Goal: Check status: Check status

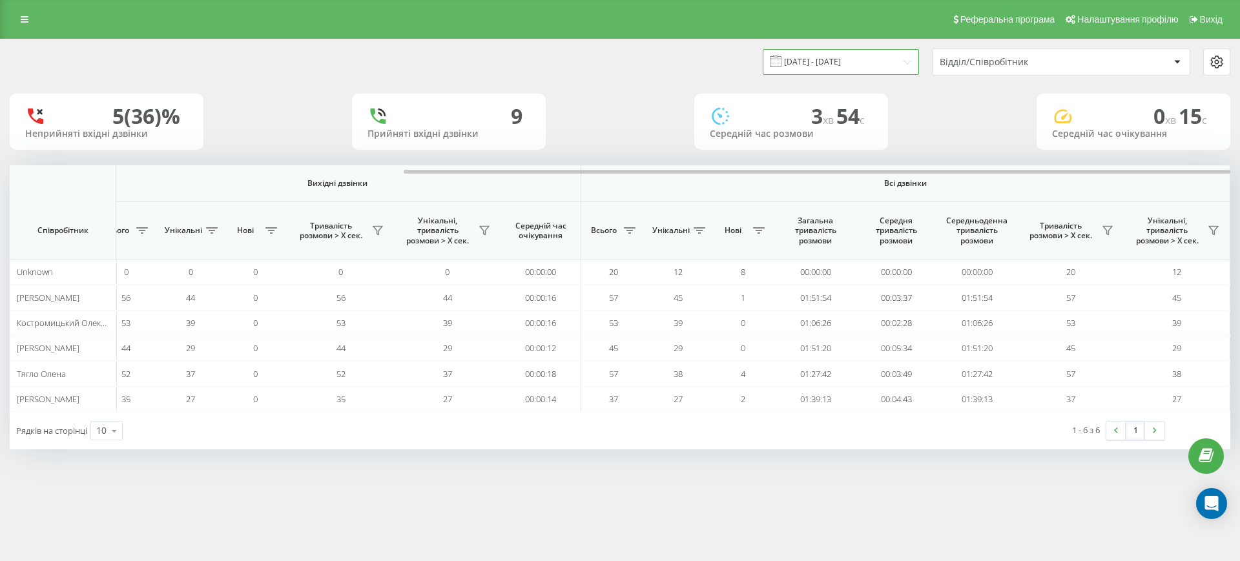
click at [837, 67] on input "[DATE] - [DATE]" at bounding box center [841, 61] width 156 height 25
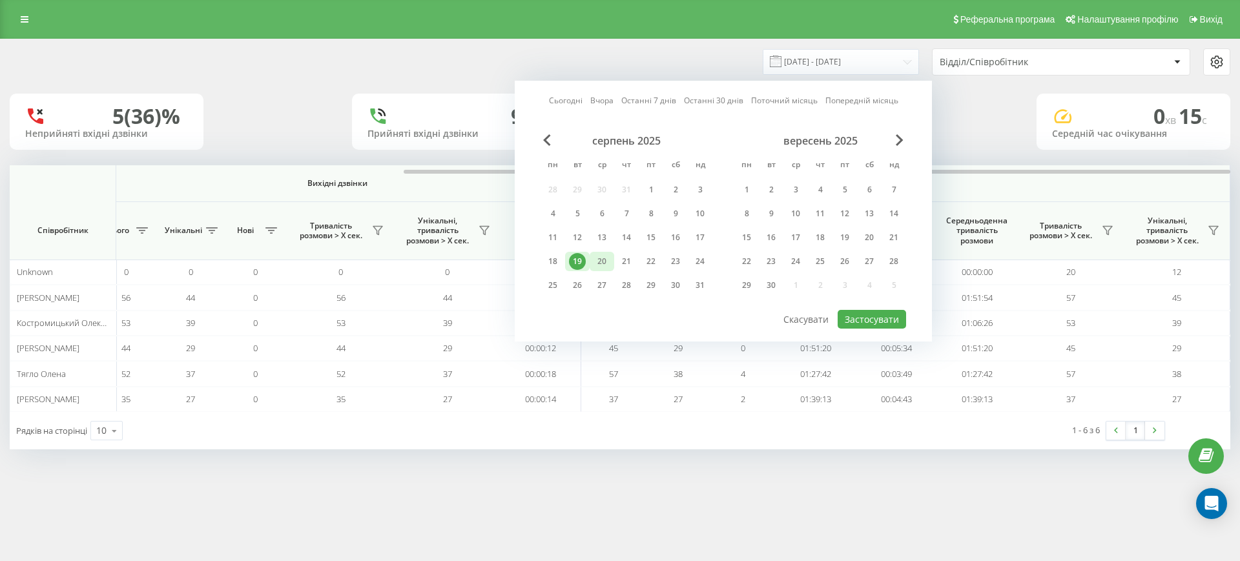
click at [602, 258] on div "20" at bounding box center [601, 261] width 17 height 17
click at [860, 317] on button "Застосувати" at bounding box center [871, 319] width 68 height 19
type input "[DATE] - [DATE]"
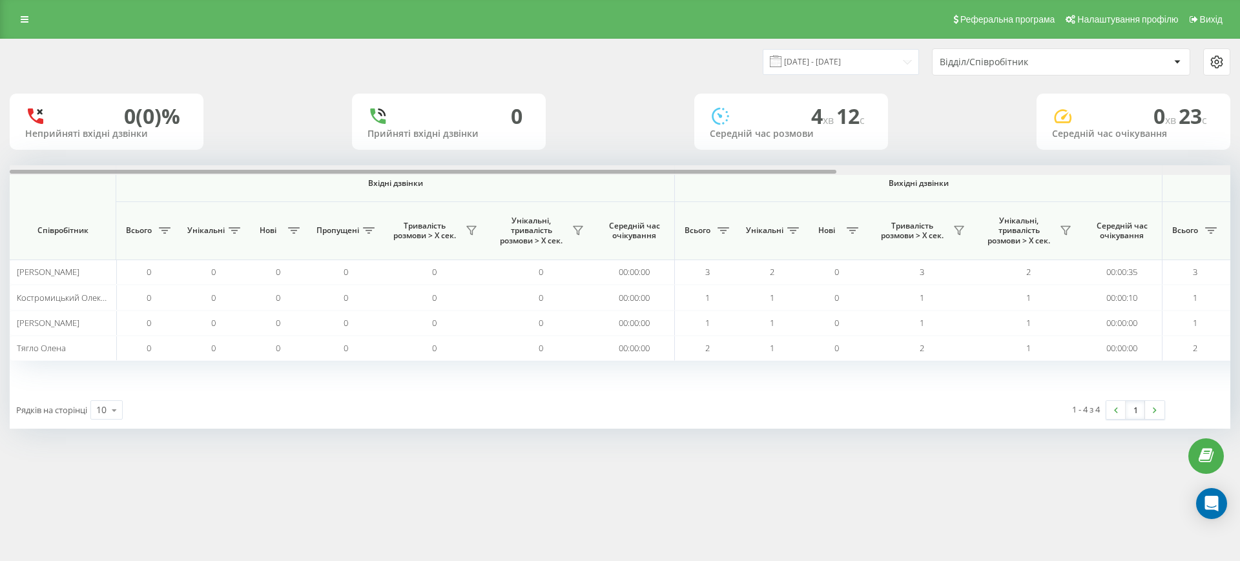
click at [1021, 165] on div at bounding box center [620, 170] width 1220 height 10
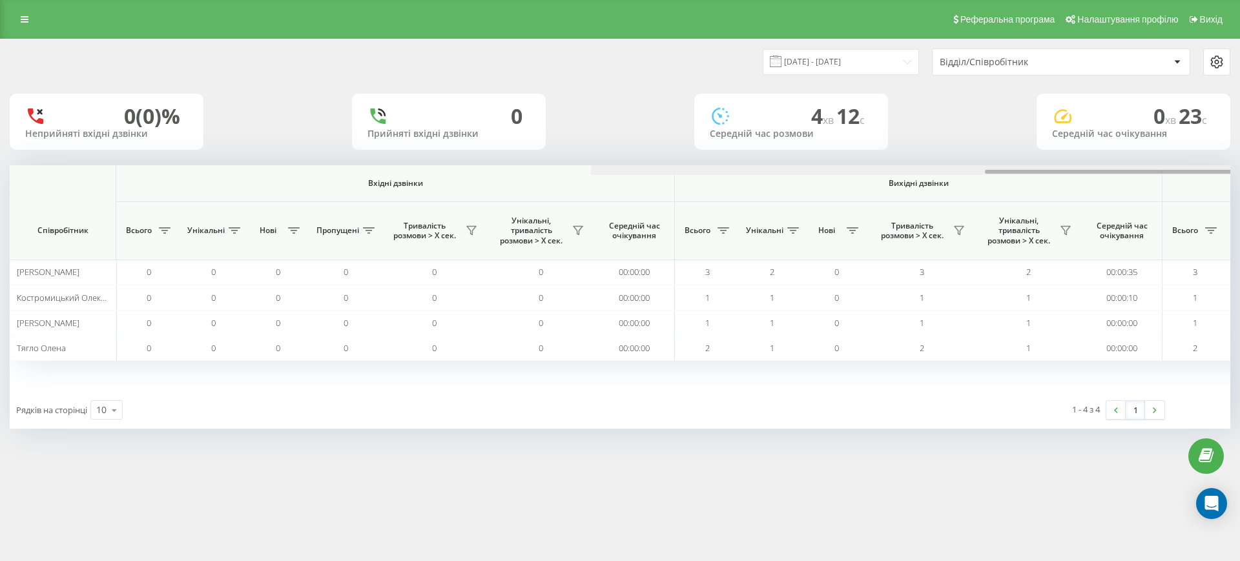
scroll to position [0, 581]
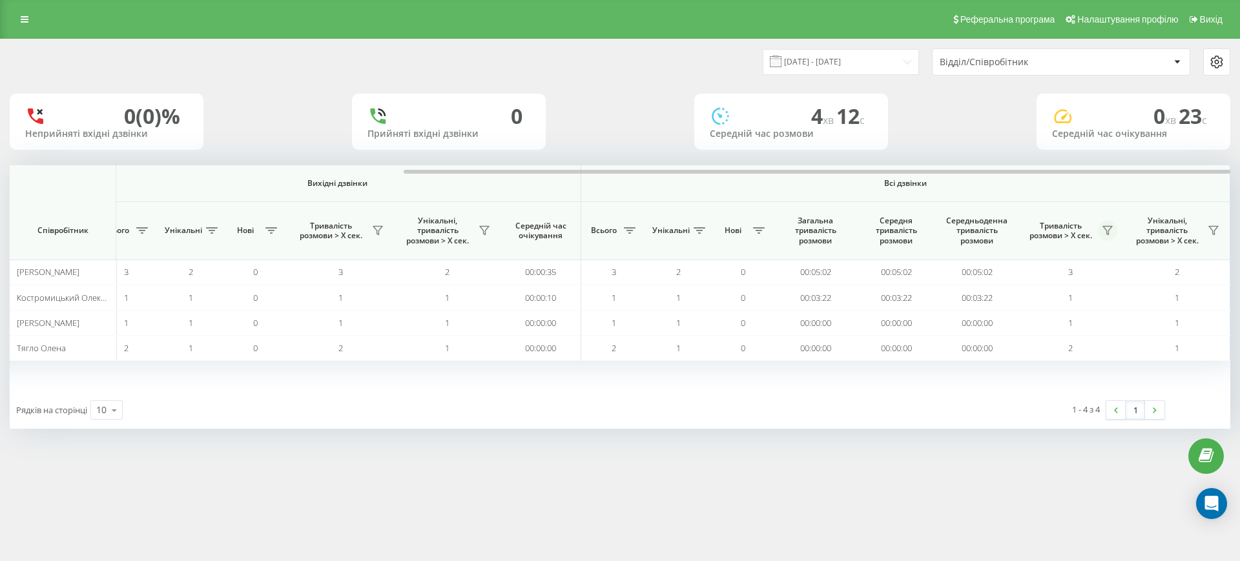
click at [1103, 228] on icon at bounding box center [1107, 230] width 10 height 10
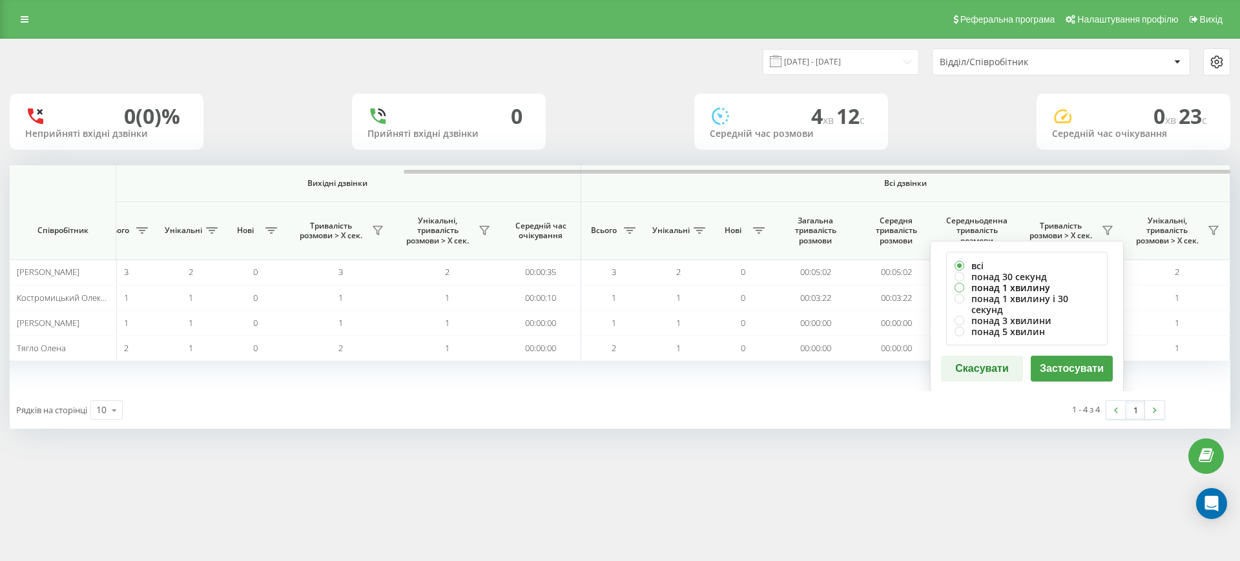
click at [1021, 283] on label "понад 1 хвилину" at bounding box center [1026, 287] width 145 height 11
radio input "true"
click at [1057, 356] on button "Застосувати" at bounding box center [1071, 369] width 82 height 26
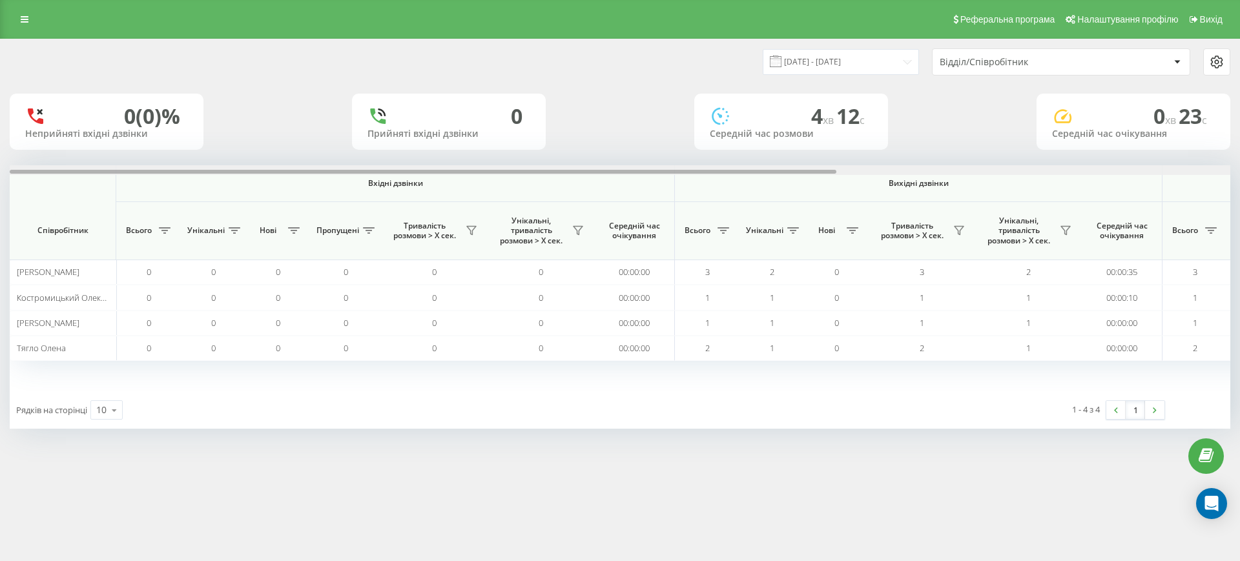
click at [1113, 169] on div at bounding box center [620, 170] width 1220 height 10
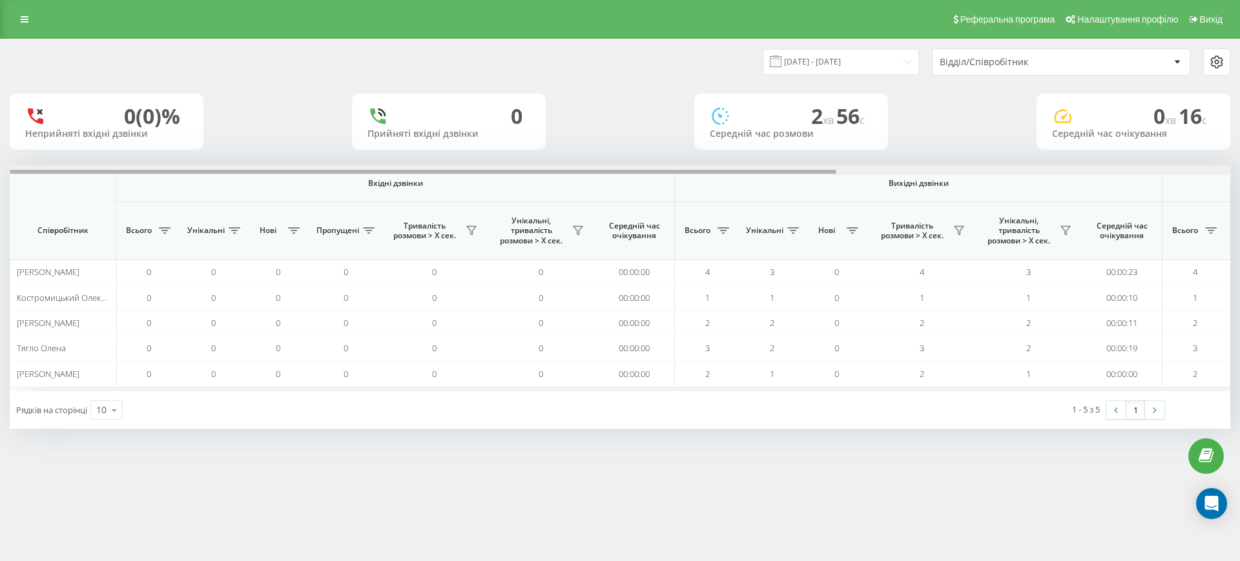
drag, startPoint x: 0, startPoint y: 0, endPoint x: 1131, endPoint y: 166, distance: 1142.7
click at [1131, 166] on div at bounding box center [620, 170] width 1220 height 10
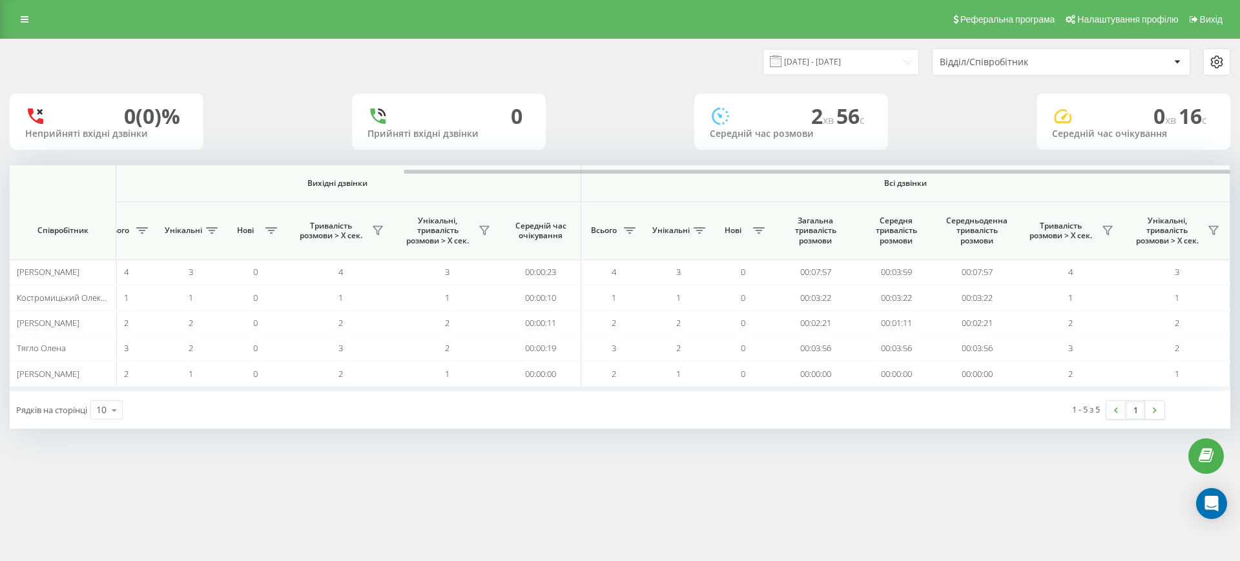
click at [626, 517] on div "Реферальна програма Налаштування профілю Вихід 20.08.2025 - 20.08.2025 Відділ/С…" at bounding box center [620, 280] width 1240 height 561
